Goal: Transaction & Acquisition: Purchase product/service

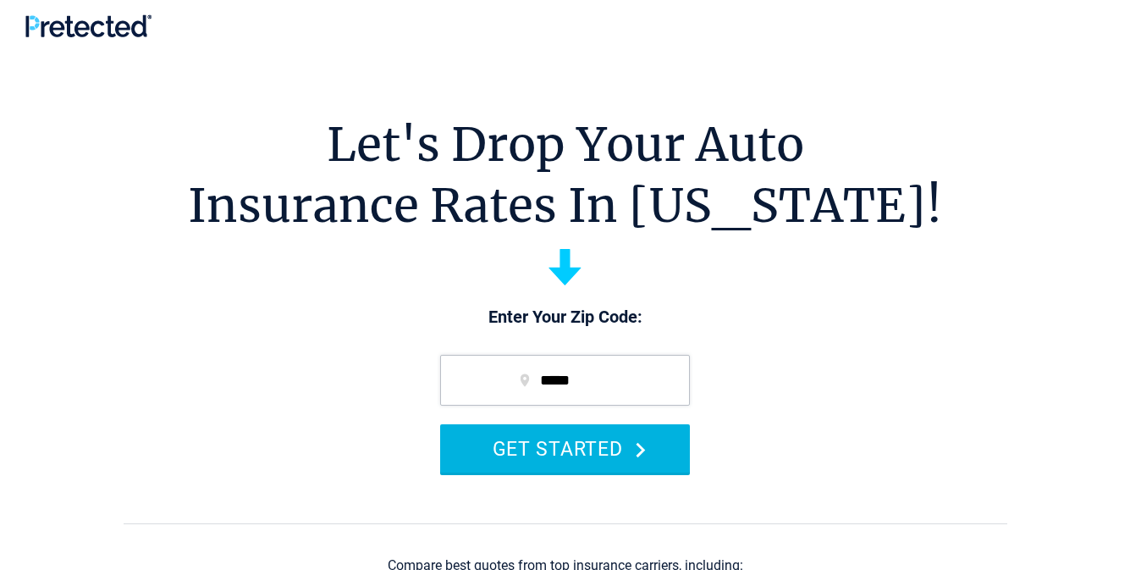
click at [565, 448] on button "GET STARTED" at bounding box center [565, 448] width 250 height 48
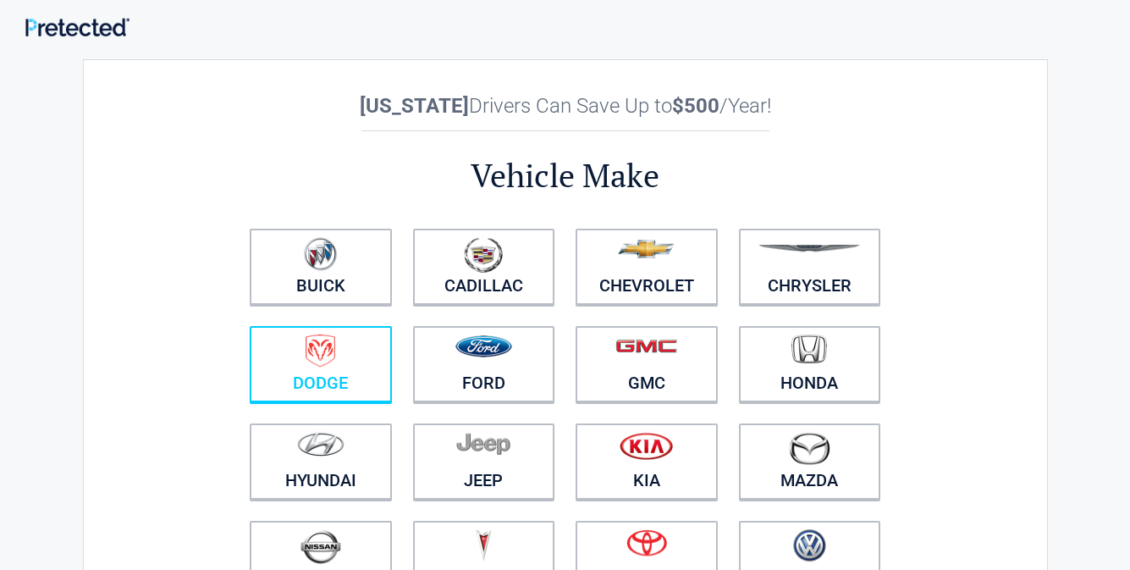
click at [320, 365] on img at bounding box center [321, 350] width 30 height 33
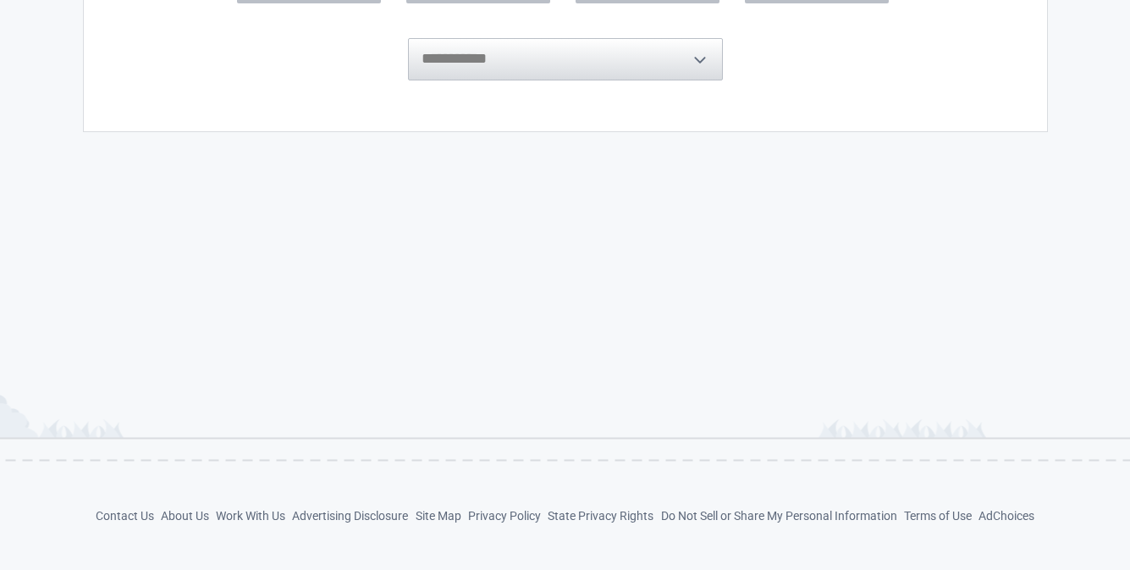
scroll to position [591, 0]
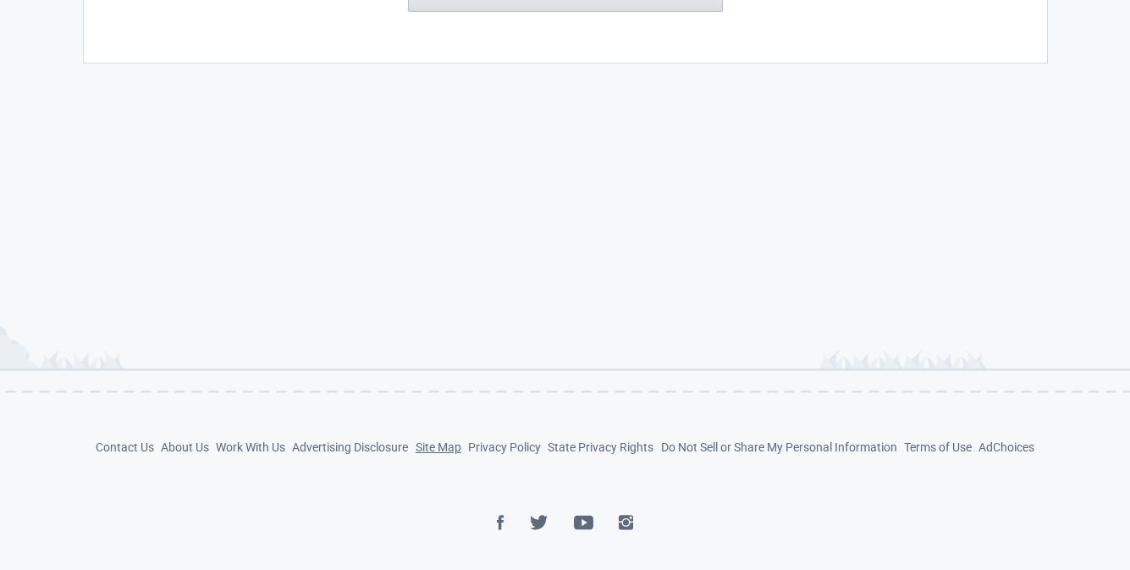
click at [438, 446] on link "Site Map" at bounding box center [439, 447] width 46 height 14
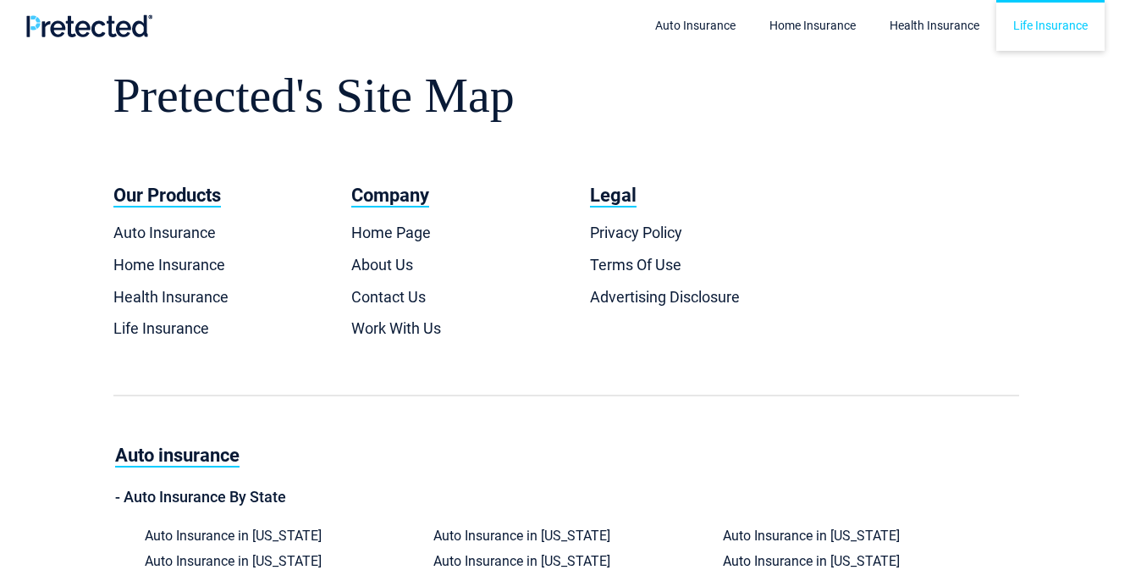
click at [1051, 25] on link "Life Insurance" at bounding box center [1050, 25] width 108 height 51
